Goal: Transaction & Acquisition: Purchase product/service

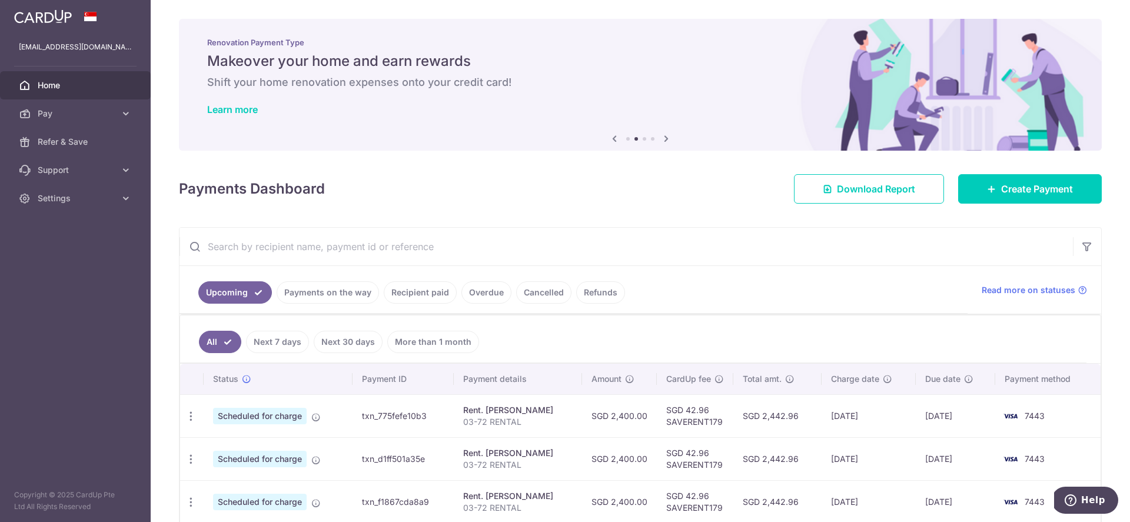
click at [410, 284] on link "Recipient paid" at bounding box center [420, 292] width 73 height 22
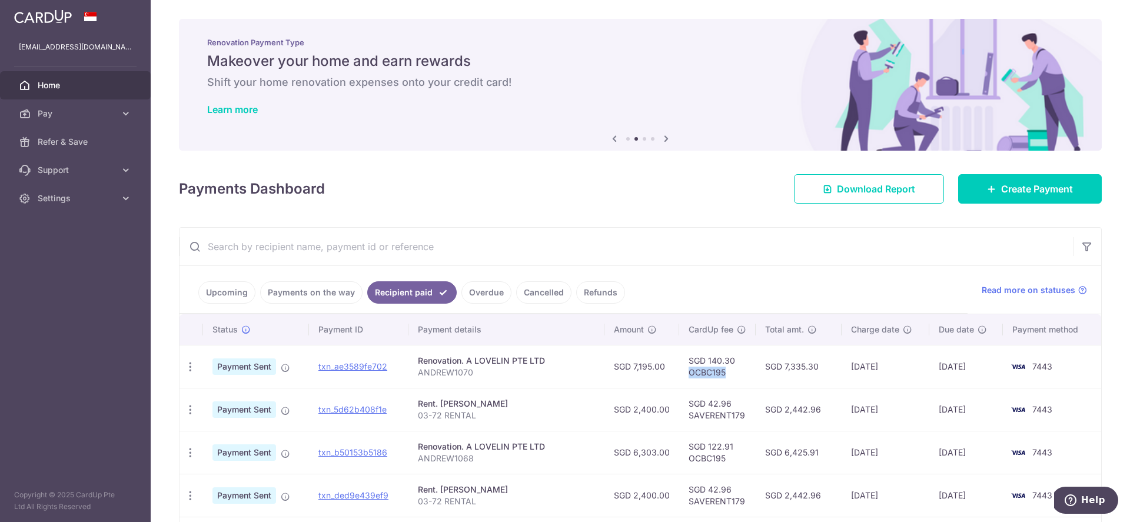
drag, startPoint x: 692, startPoint y: 368, endPoint x: 733, endPoint y: 371, distance: 40.7
click at [733, 371] on td "SGD 140.30 OCBC195" at bounding box center [717, 366] width 77 height 43
copy td "OCBC195"
click at [1039, 182] on span "Create Payment" at bounding box center [1037, 189] width 72 height 14
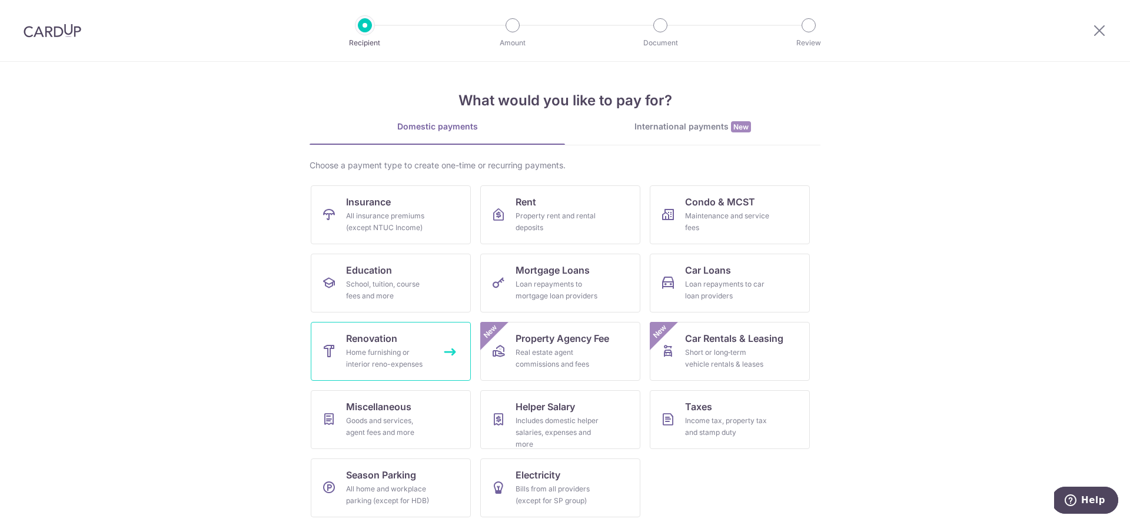
click at [387, 358] on div "Home furnishing or interior reno-expenses" at bounding box center [388, 359] width 85 height 24
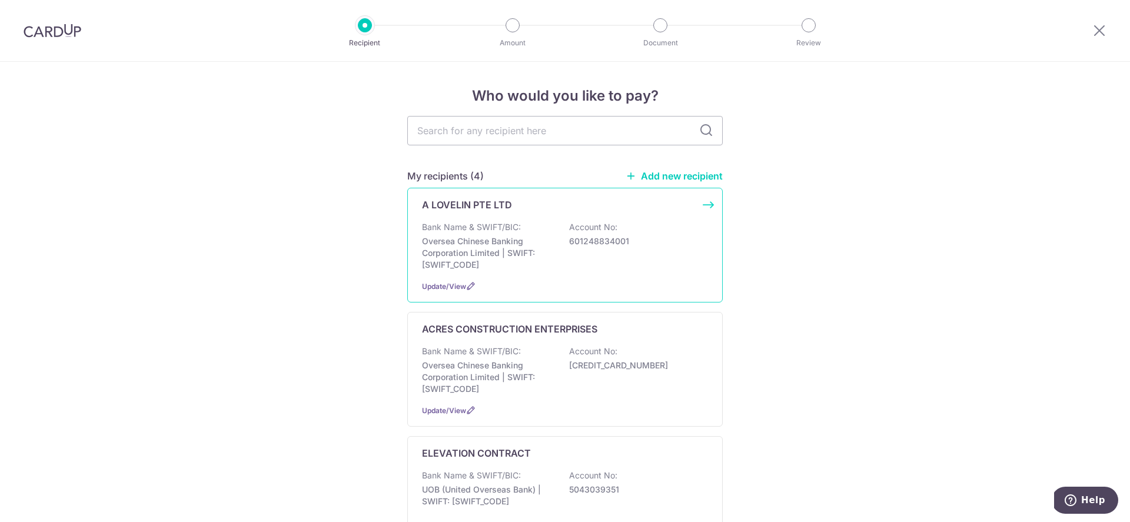
click at [487, 226] on p "Bank Name & SWIFT/BIC:" at bounding box center [471, 227] width 99 height 12
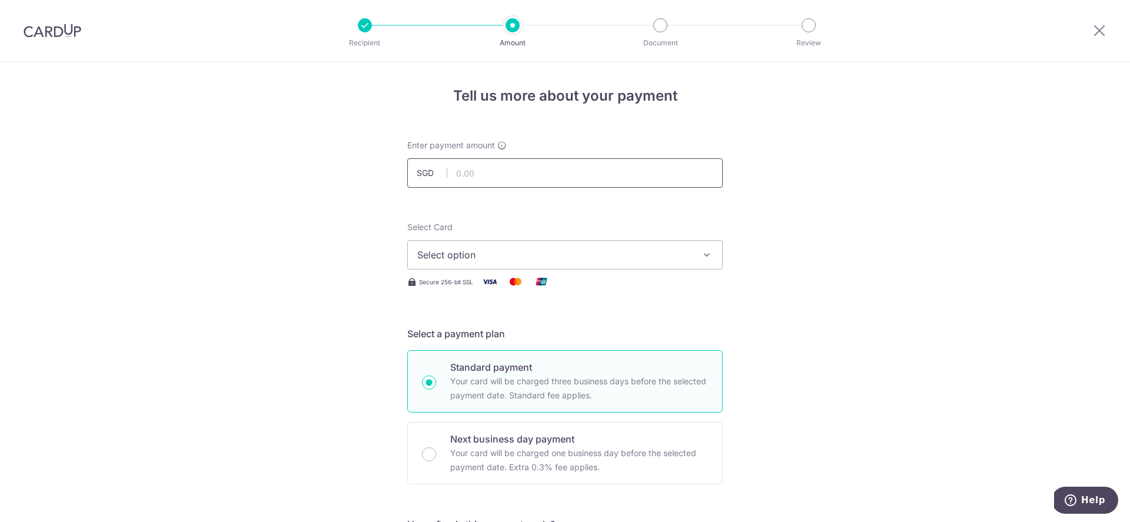
drag, startPoint x: 660, startPoint y: 197, endPoint x: 652, endPoint y: 184, distance: 15.7
click at [647, 180] on input "text" at bounding box center [564, 172] width 315 height 29
type input "6,059.00"
click at [446, 258] on span "Select option" at bounding box center [554, 255] width 274 height 14
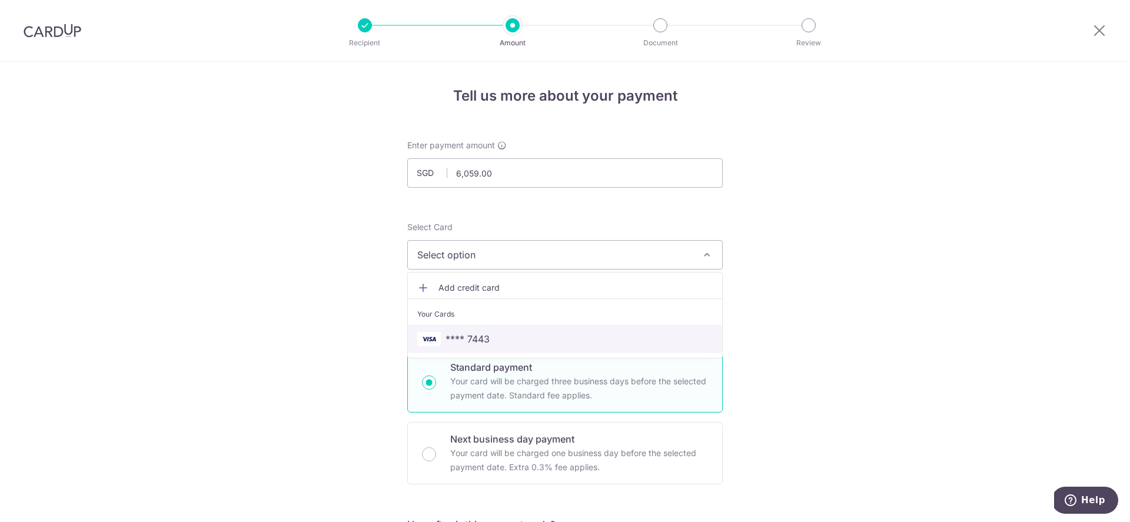
click at [454, 325] on link "**** 7443" at bounding box center [565, 339] width 314 height 28
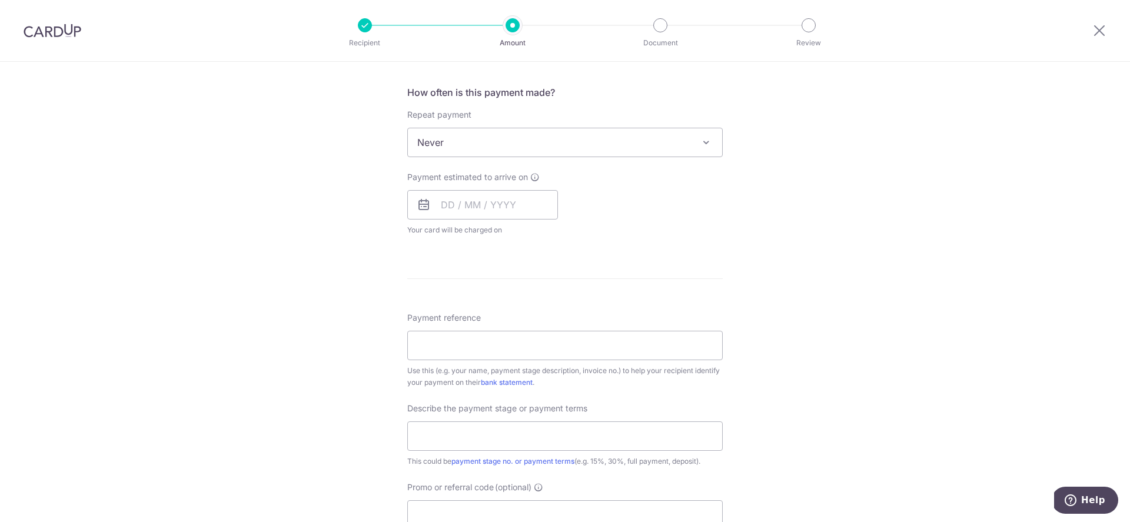
scroll to position [384, 0]
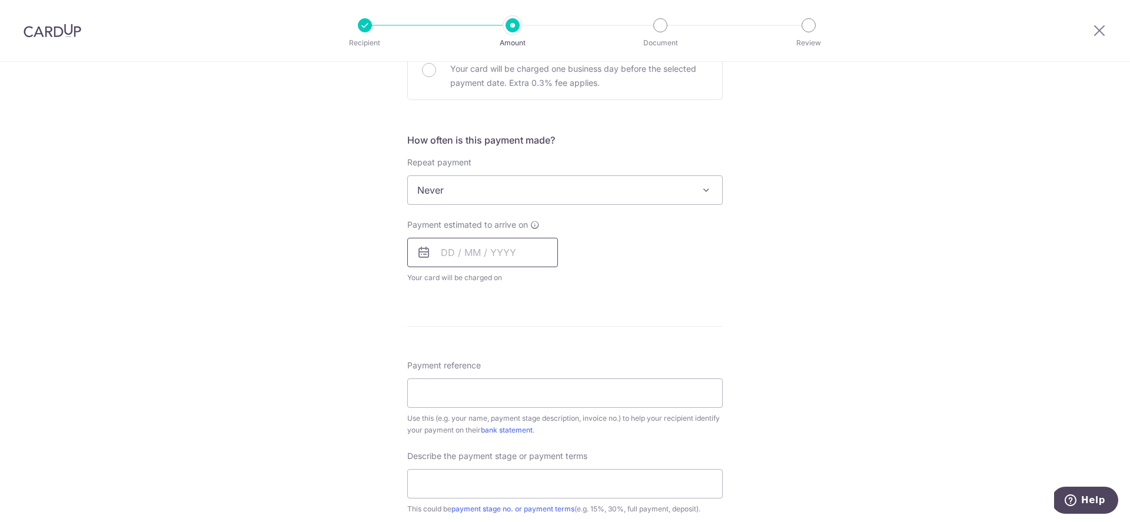
click at [451, 242] on input "text" at bounding box center [482, 252] width 151 height 29
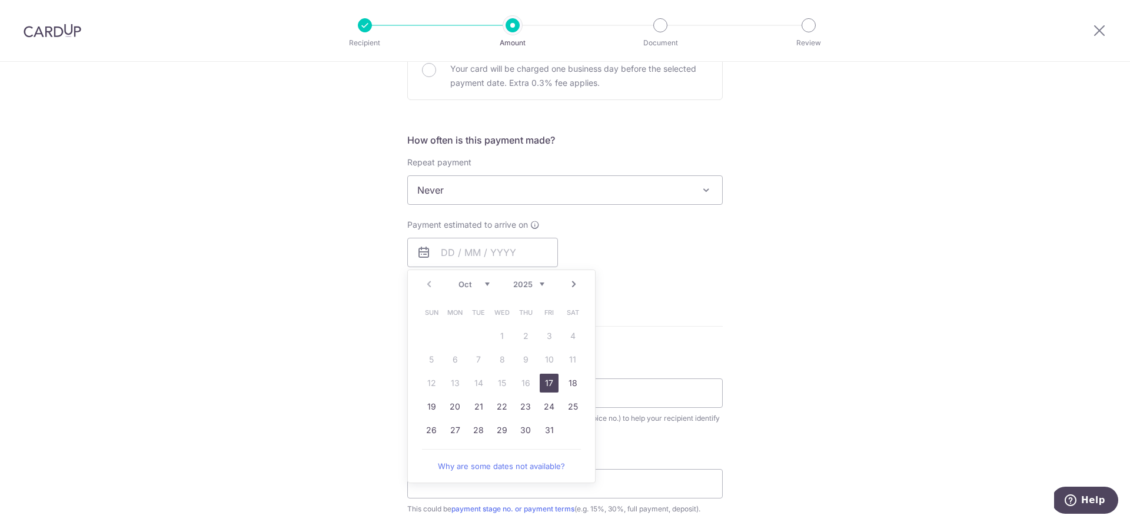
click at [553, 377] on link "17" at bounding box center [549, 383] width 19 height 19
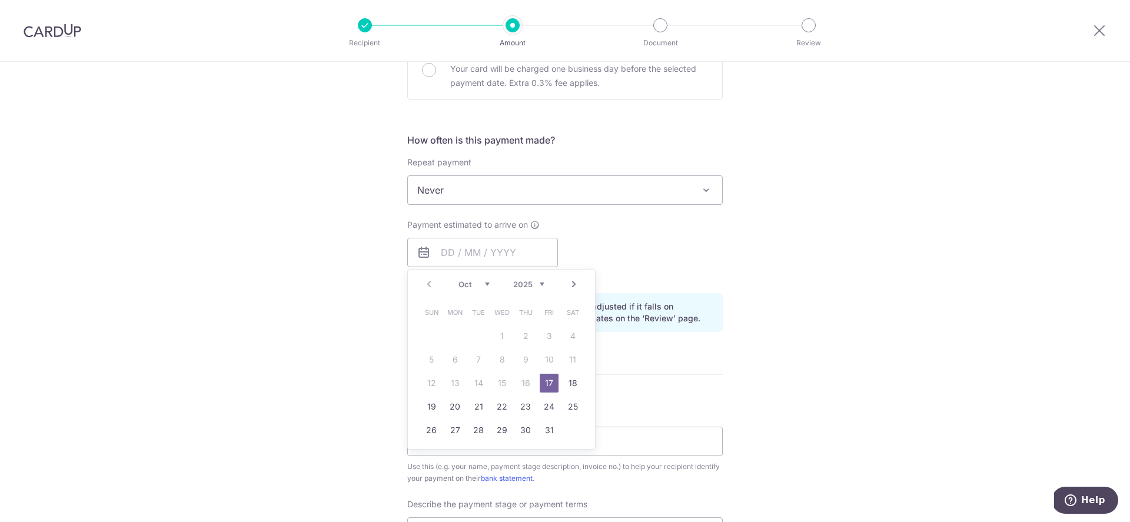
type input "[DATE]"
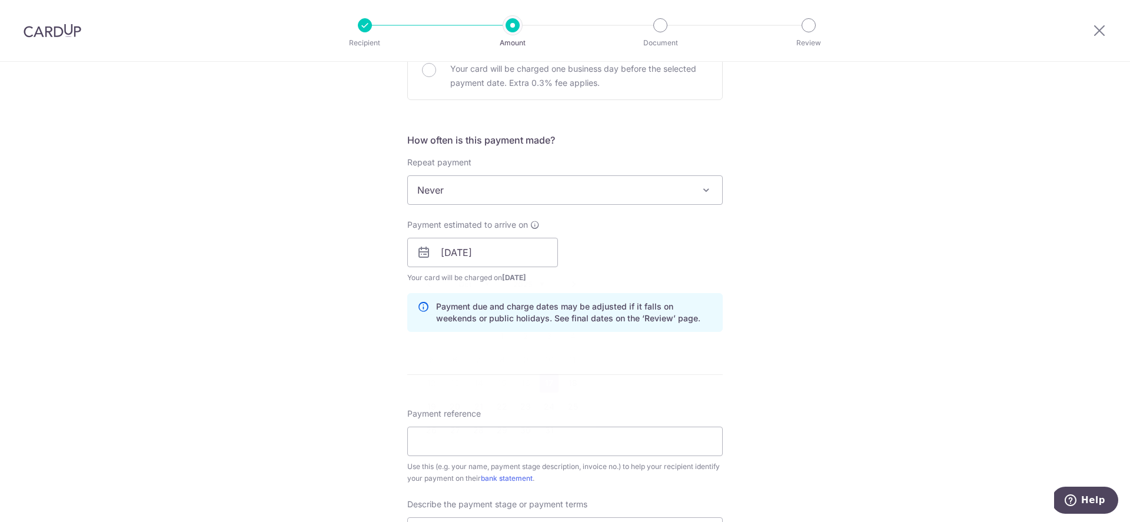
click at [762, 315] on div "Tell us more about your payment Enter payment amount SGD 6,059.00 6059.00 Selec…" at bounding box center [565, 273] width 1130 height 1192
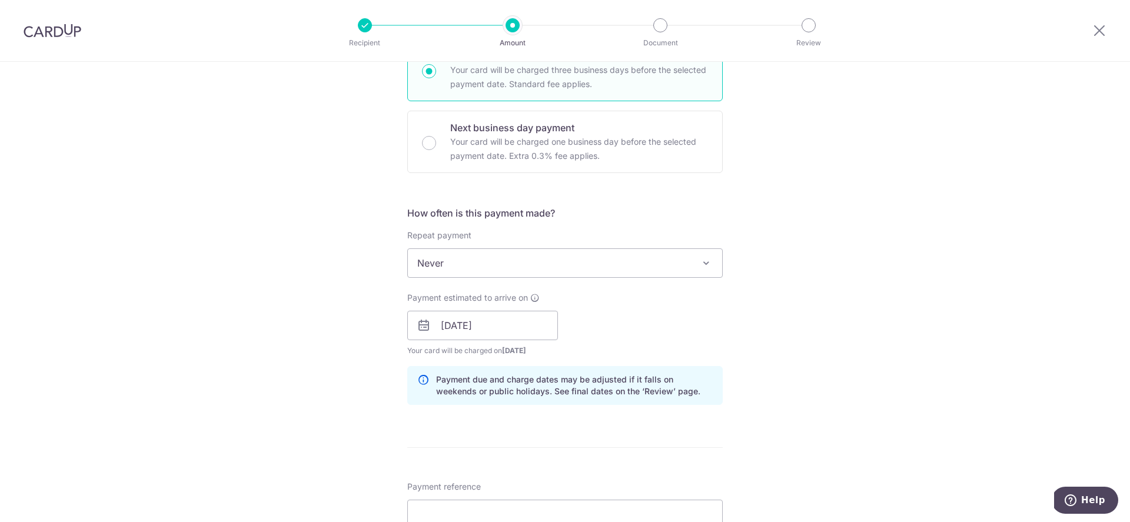
scroll to position [521, 0]
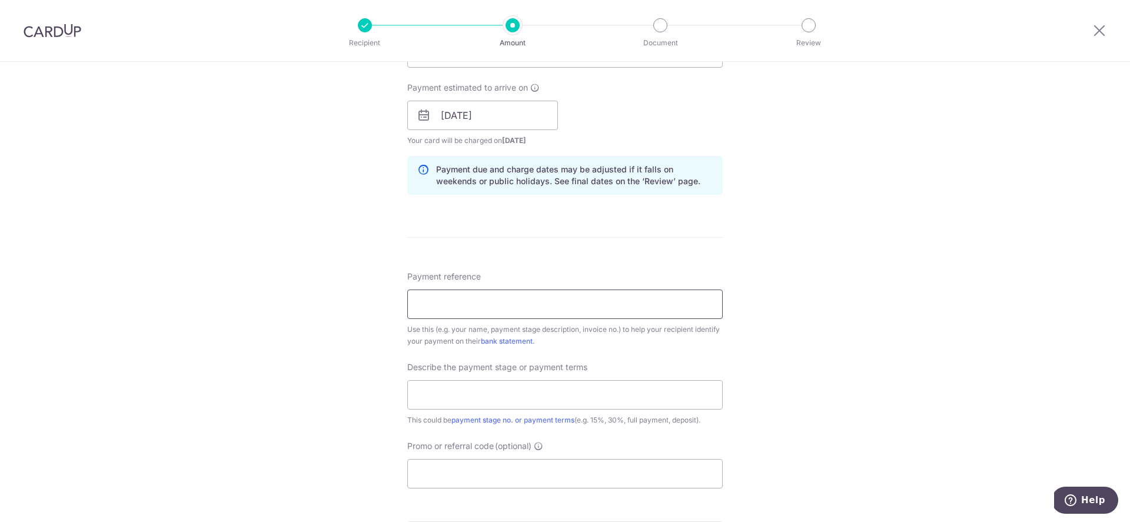
click at [610, 299] on input "Payment reference" at bounding box center [564, 304] width 315 height 29
type input "ANDREW 1071"
type input "FULL PAYMENT"
paste input "OCBC195"
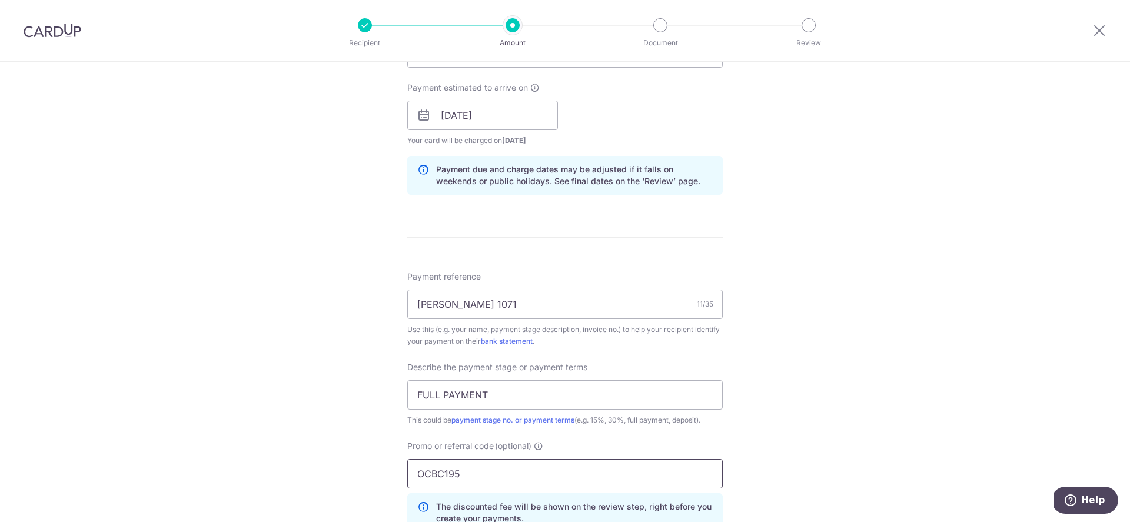
scroll to position [723, 0]
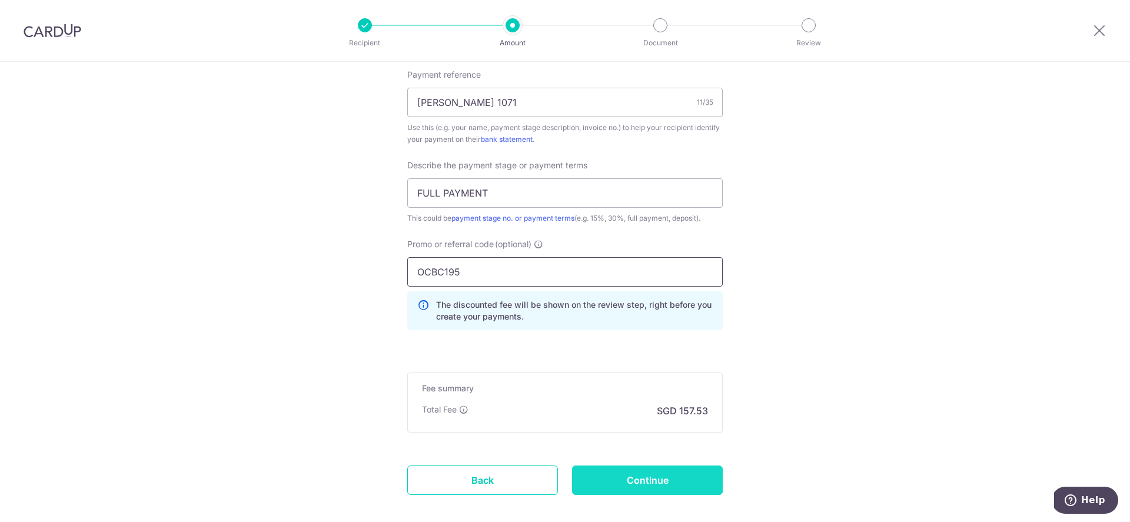
type input "OCBC195"
click at [643, 469] on input "Continue" at bounding box center [647, 480] width 151 height 29
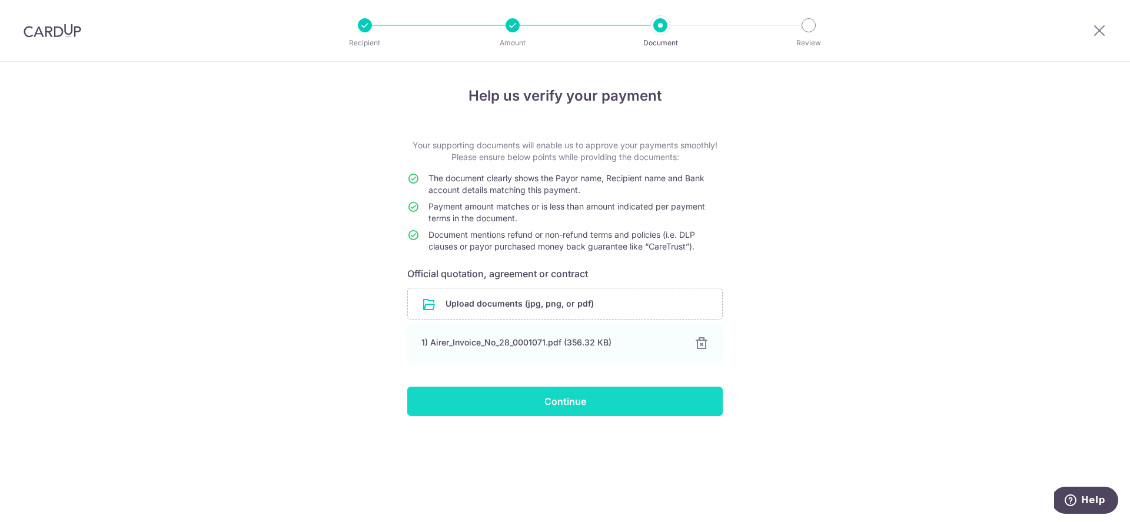
click at [534, 393] on input "Continue" at bounding box center [564, 401] width 315 height 29
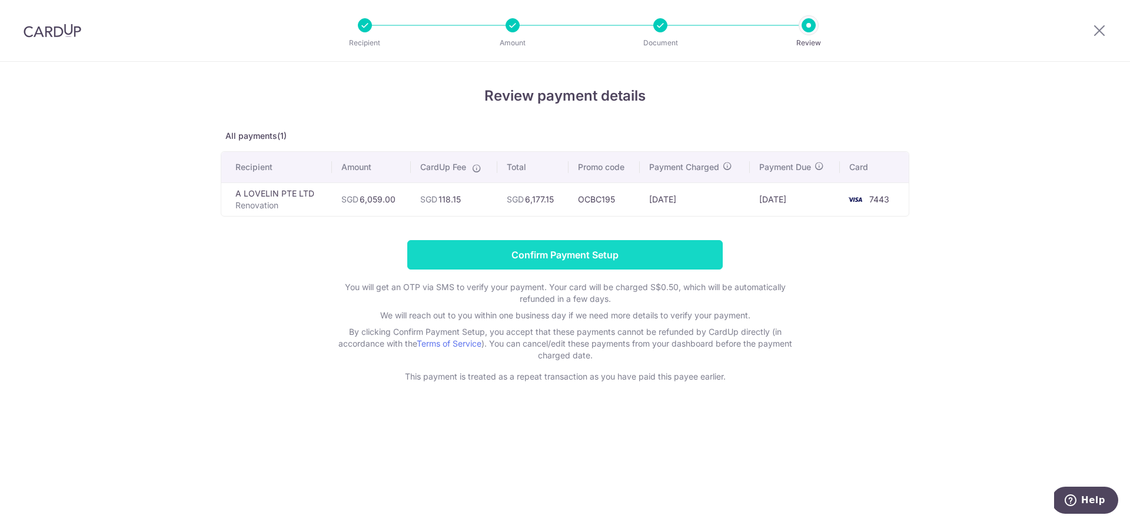
click at [533, 255] on input "Confirm Payment Setup" at bounding box center [564, 254] width 315 height 29
